Goal: Transaction & Acquisition: Purchase product/service

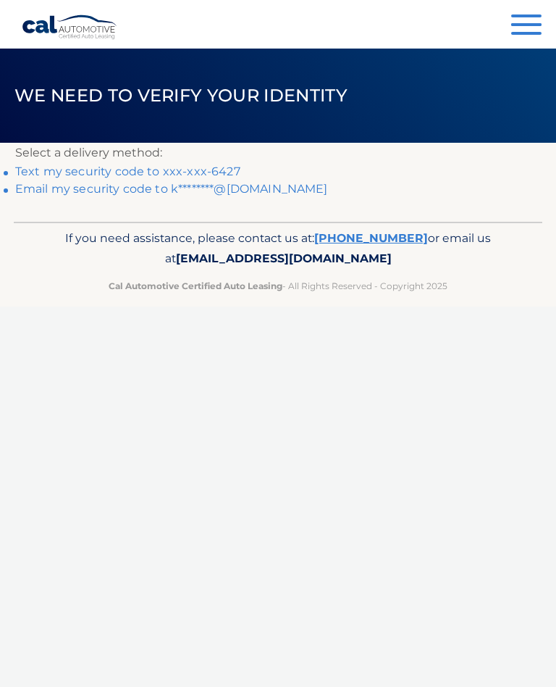
click at [121, 167] on link "Text my security code to xxx-xxx-6427" at bounding box center [127, 171] width 225 height 14
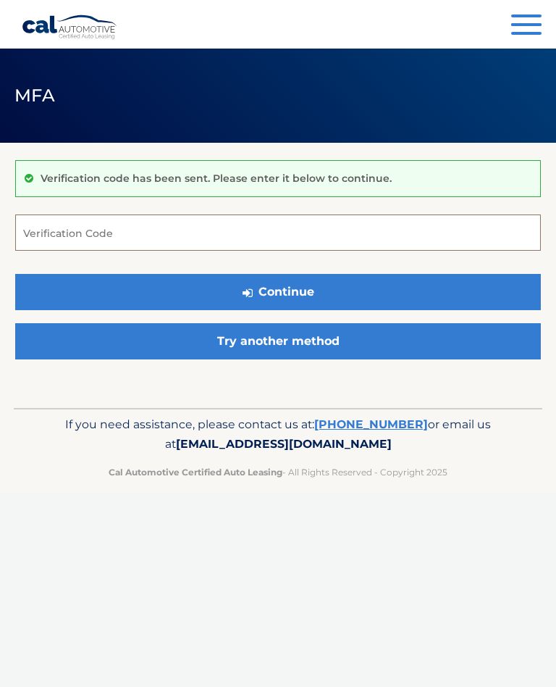
click at [205, 232] on input "Verification Code" at bounding box center [278, 232] width 526 height 36
type input "057909"
click at [323, 296] on button "Continue" at bounding box center [278, 292] width 526 height 36
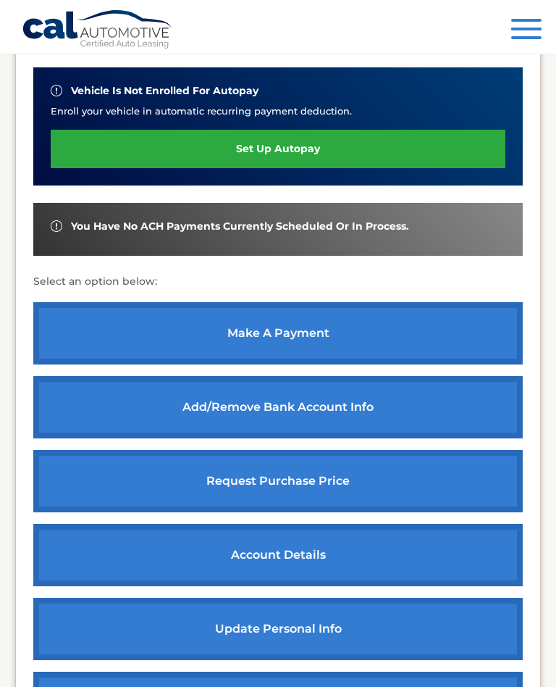
scroll to position [380, 0]
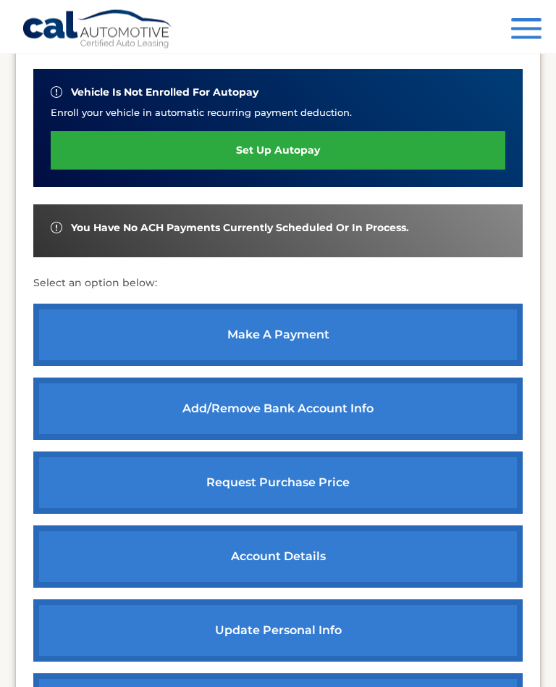
click at [282, 338] on link "make a payment" at bounding box center [278, 335] width 490 height 62
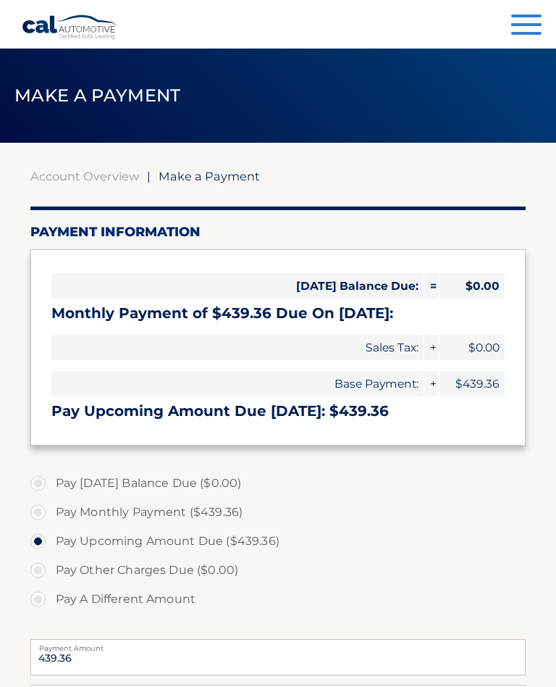
select select "ZGE3MDhmYWItZTk4OS00YmRlLTk2ZWQtYWU5OTY5MTViZTQ3"
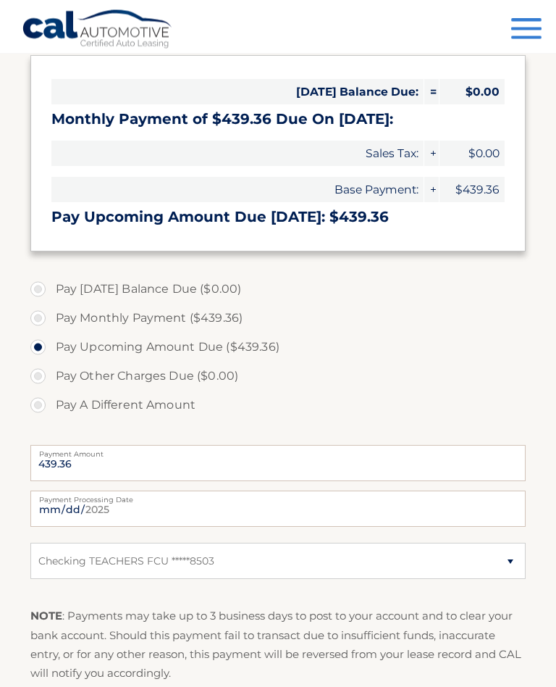
scroll to position [196, 0]
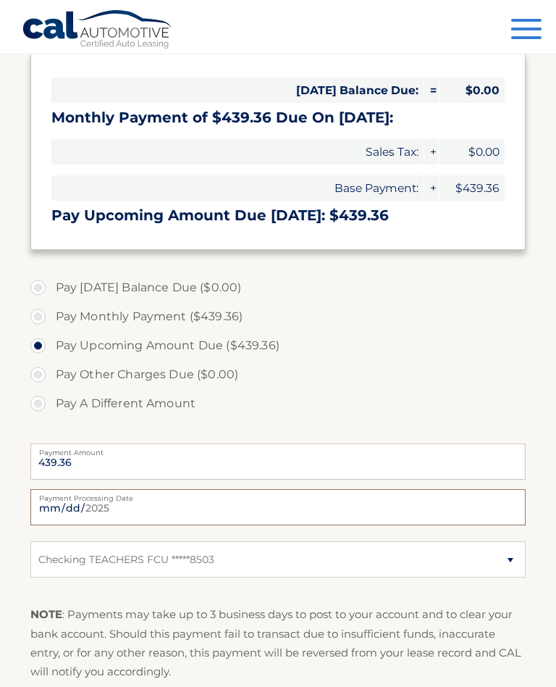
click at [284, 506] on input "2025-08-26" at bounding box center [278, 507] width 496 height 36
type input "2025-09-01"
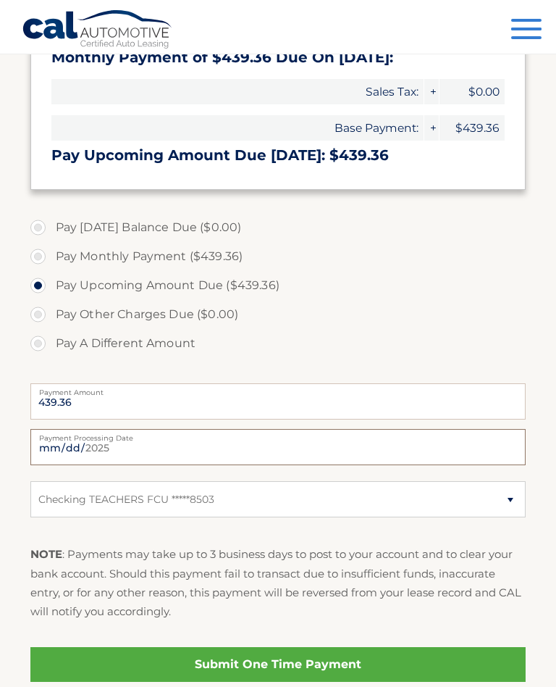
scroll to position [353, 0]
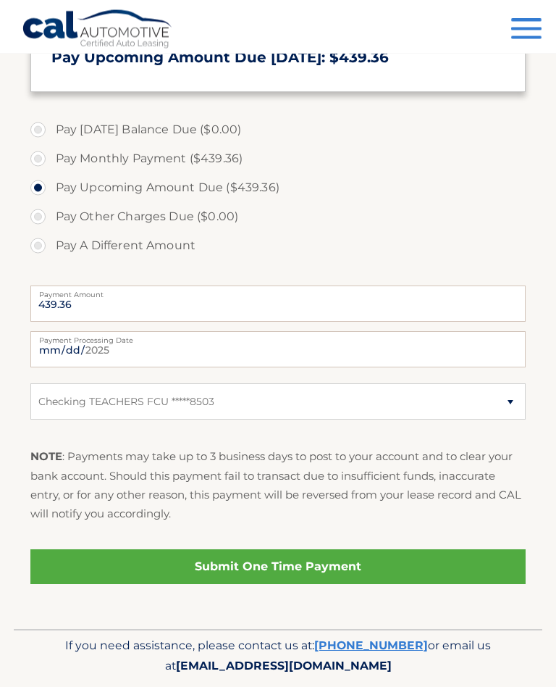
click at [280, 567] on link "Submit One Time Payment" at bounding box center [278, 567] width 496 height 35
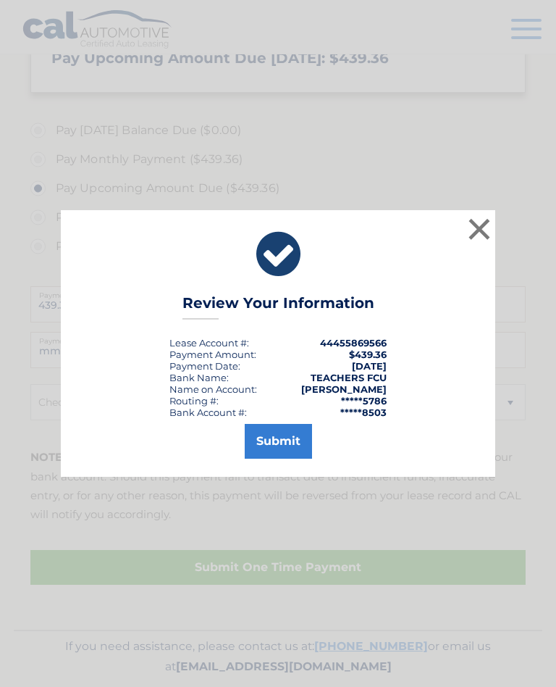
click at [280, 452] on button "Submit" at bounding box center [278, 441] width 67 height 35
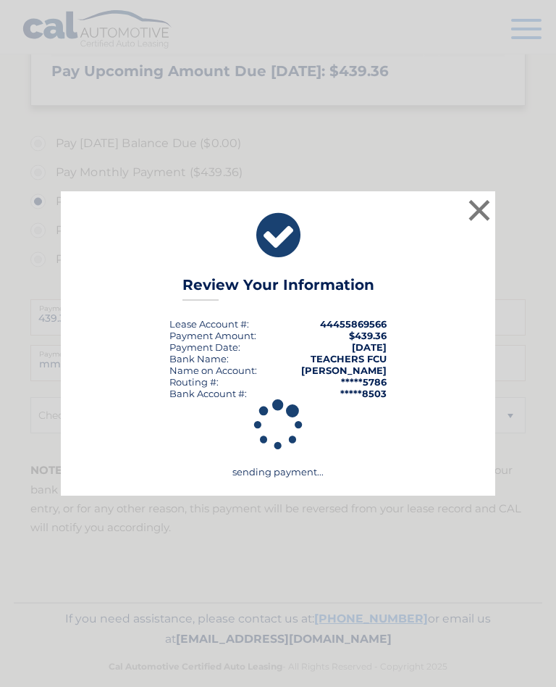
scroll to position [312, 0]
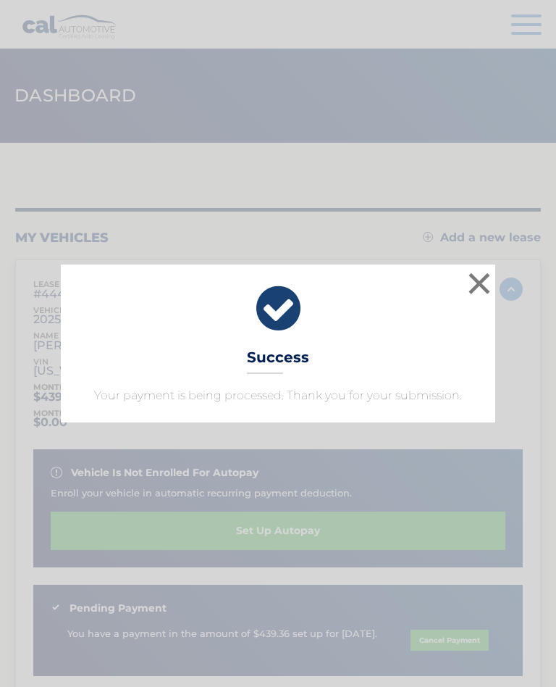
click at [472, 285] on button "×" at bounding box center [479, 283] width 29 height 29
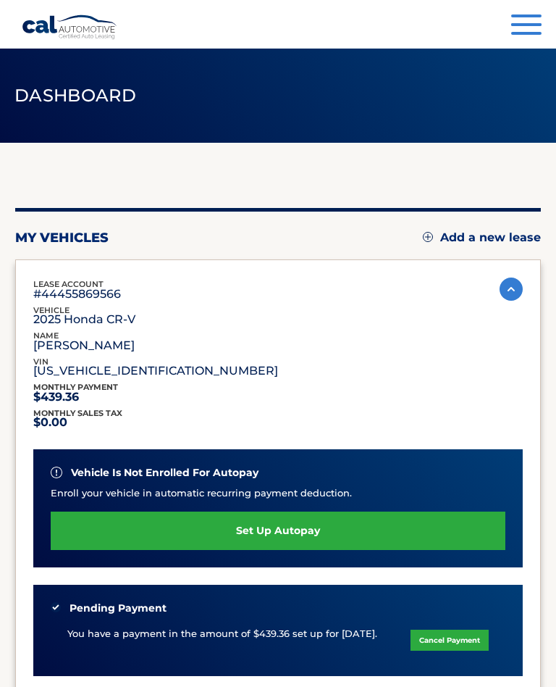
click at [521, 29] on button "Menu" at bounding box center [526, 26] width 30 height 24
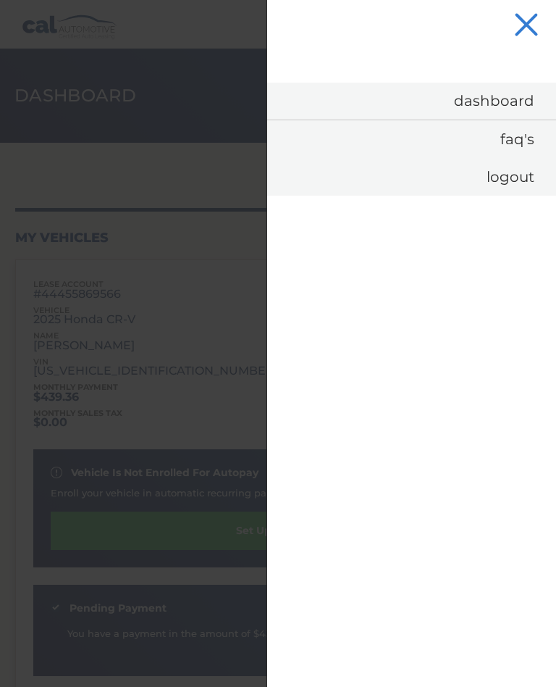
click at [517, 183] on link "Logout" at bounding box center [411, 177] width 289 height 38
